Goal: Book appointment/travel/reservation: Book appointment/travel/reservation

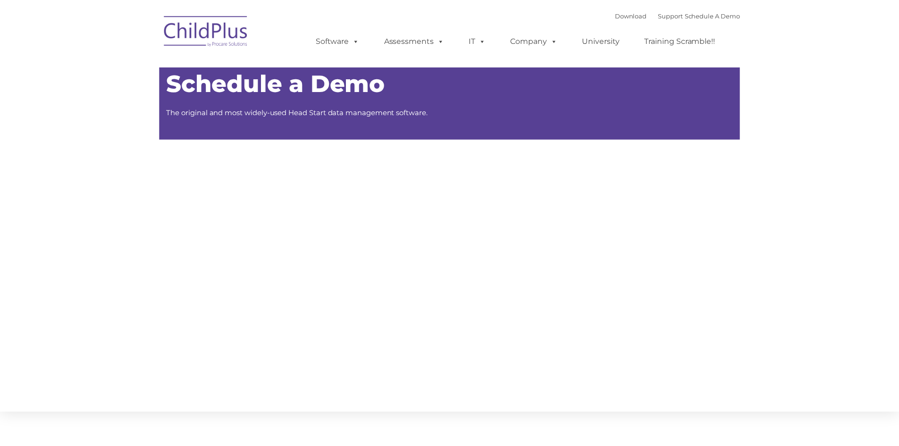
scroll to position [137, 0]
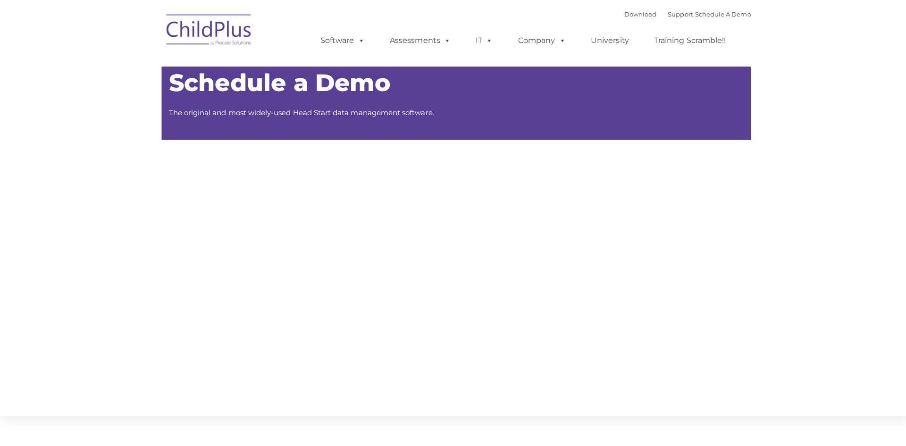
type input ""
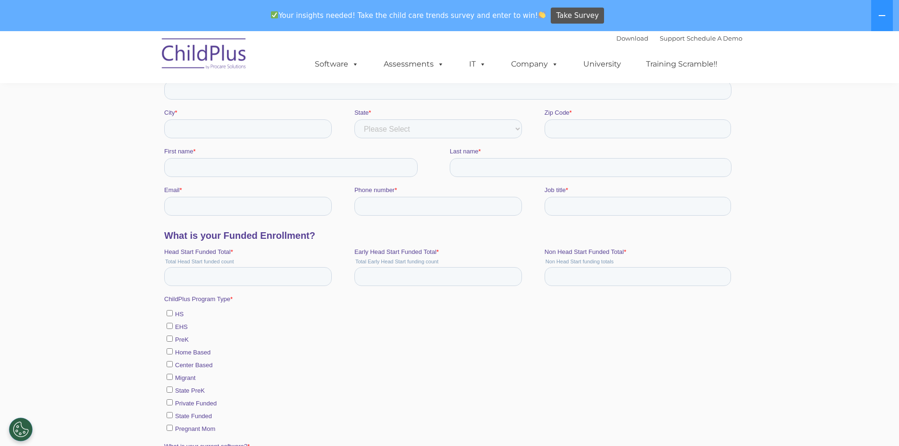
scroll to position [263, 0]
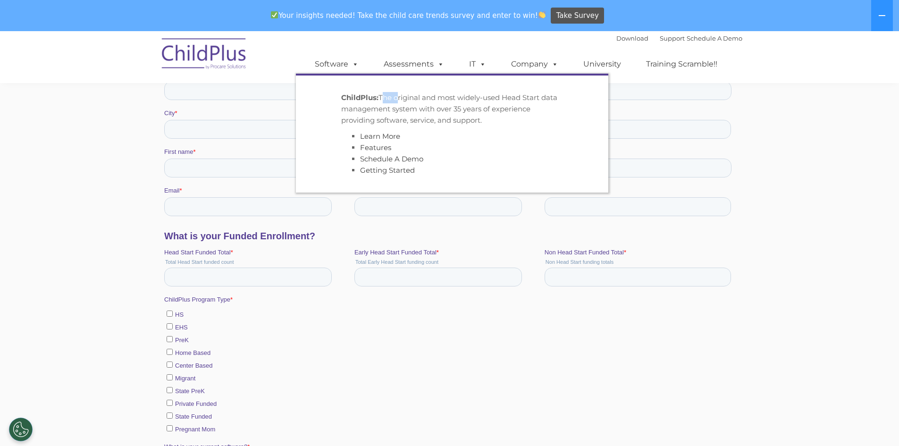
drag, startPoint x: 381, startPoint y: 95, endPoint x: 397, endPoint y: 101, distance: 16.9
click at [397, 101] on p "ChildPlus: The original and most widely-used Head Start data management system …" at bounding box center [452, 109] width 222 height 34
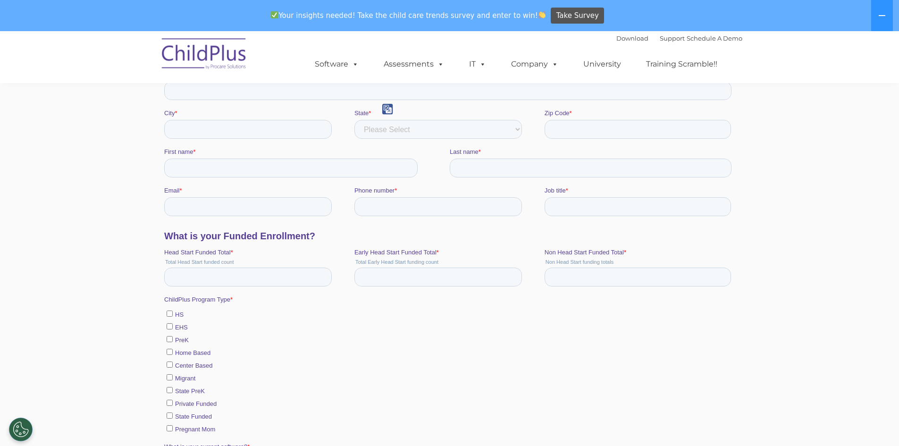
click at [82, 98] on section "Schedule a Demo The original and most widely-used Head Start data management so…" at bounding box center [449, 254] width 899 height 973
click at [725, 39] on link "Schedule A Demo" at bounding box center [714, 38] width 56 height 8
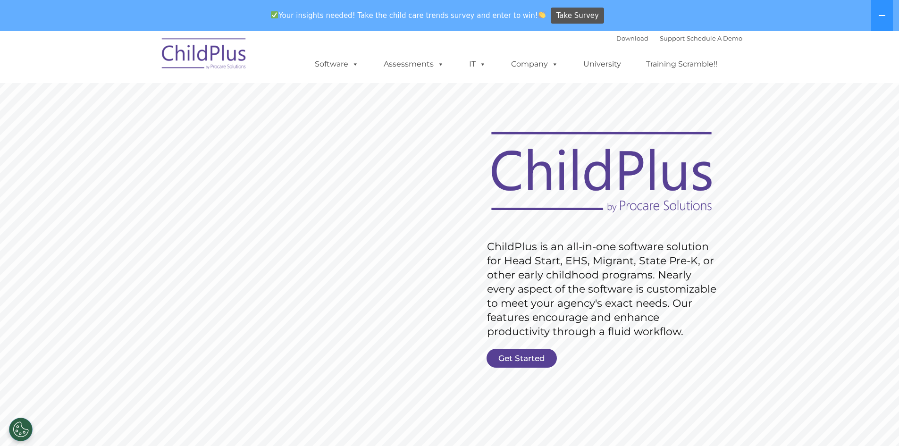
click at [230, 46] on img at bounding box center [204, 55] width 94 height 47
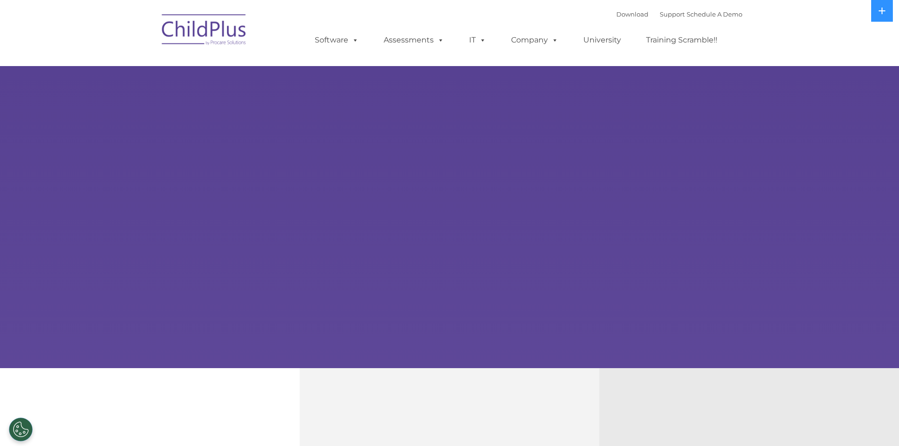
select select "MEDIUM"
